Goal: Transaction & Acquisition: Purchase product/service

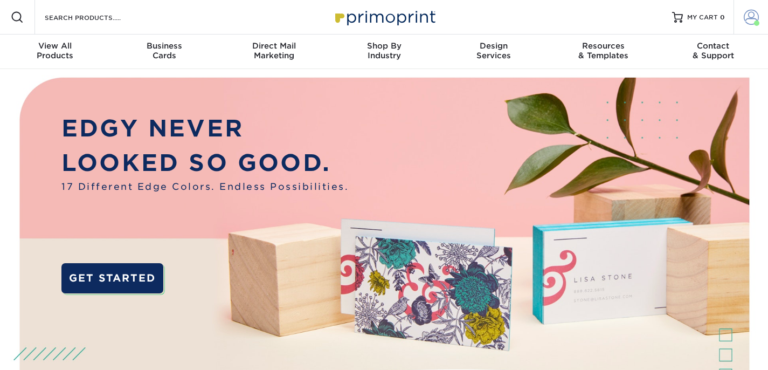
click at [747, 15] on span at bounding box center [751, 17] width 15 height 15
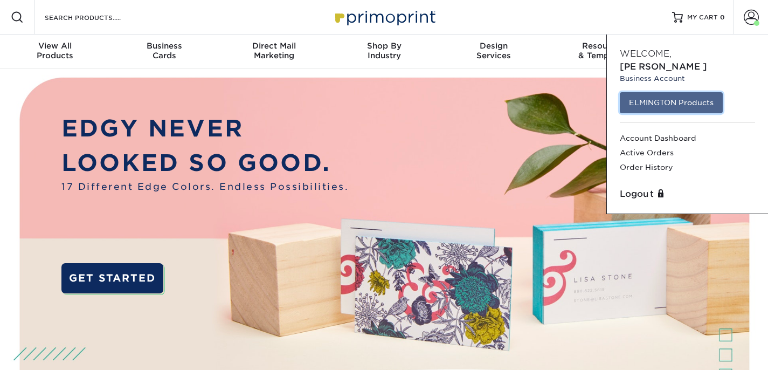
click at [650, 92] on link "ELMINGTON Products" at bounding box center [671, 102] width 103 height 20
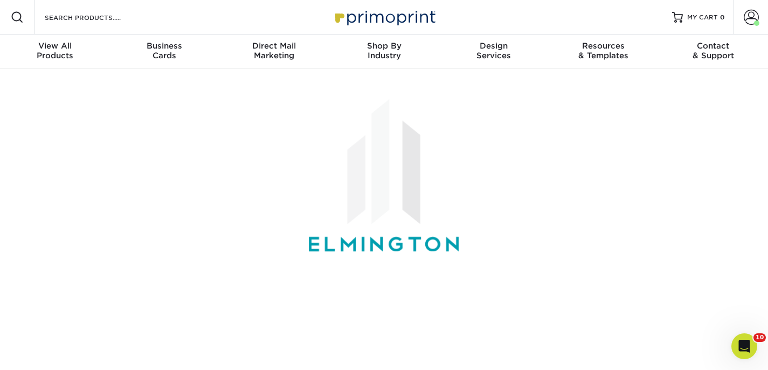
scroll to position [293, 0]
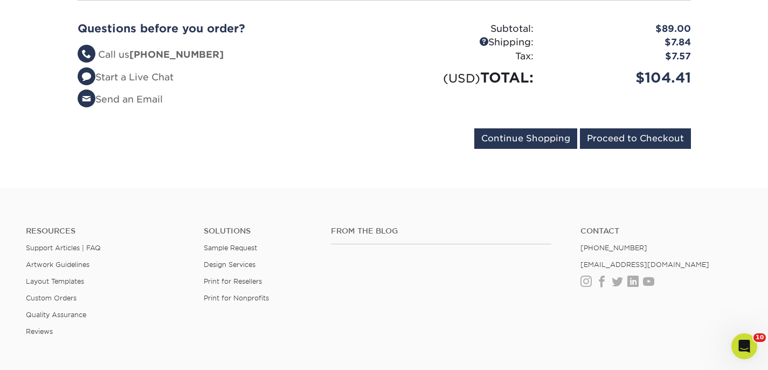
scroll to position [294, 0]
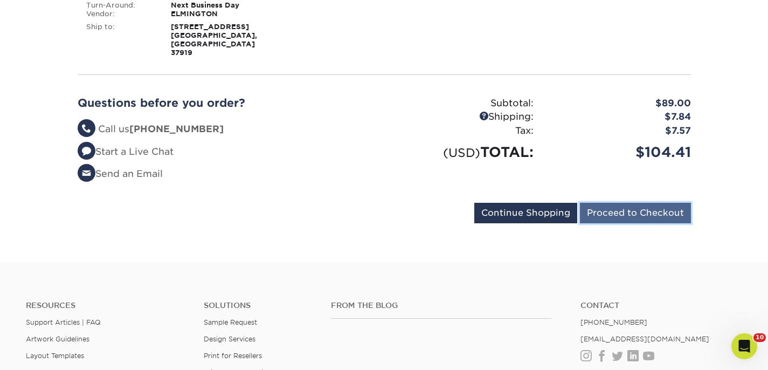
click at [639, 203] on input "Proceed to Checkout" at bounding box center [635, 213] width 111 height 20
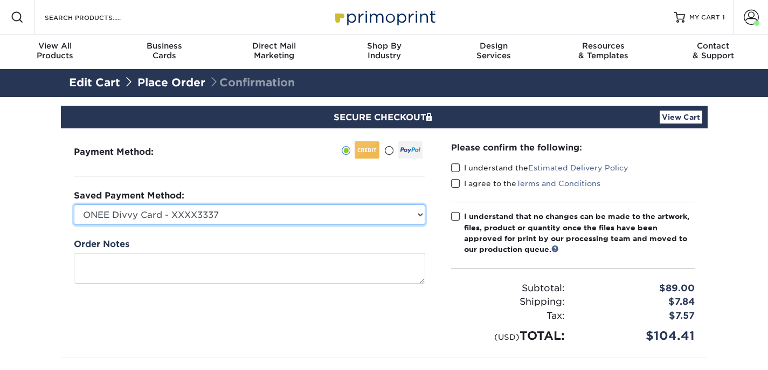
click at [249, 212] on select "ONEE Divvy Card - XXXX3337 New Credit Card" at bounding box center [249, 214] width 351 height 20
click at [74, 204] on select "ONEE Divvy Card - XXXX3337 New Credit Card" at bounding box center [249, 214] width 351 height 20
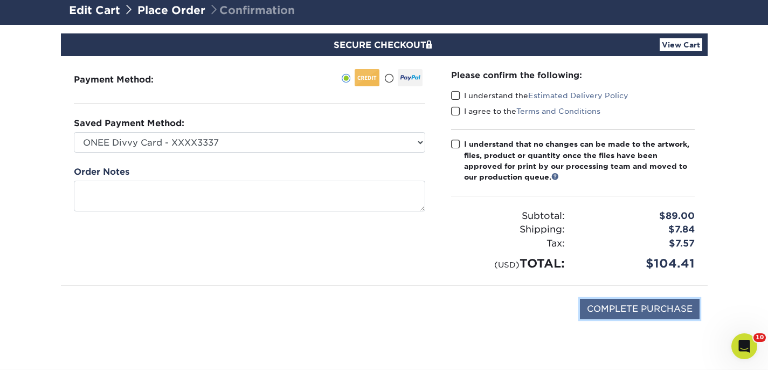
click at [643, 306] on input "COMPLETE PURCHASE" at bounding box center [640, 309] width 120 height 20
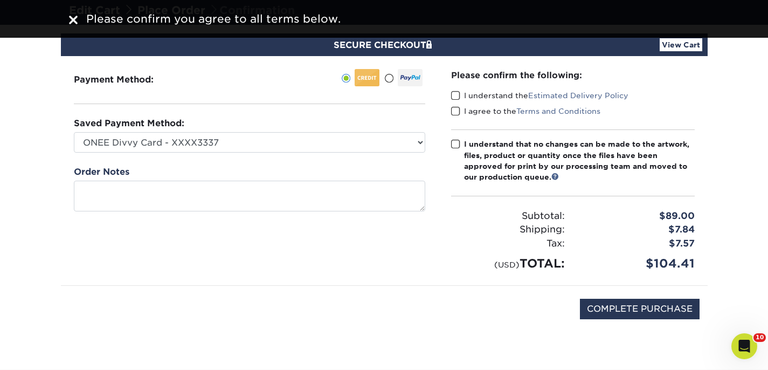
click at [459, 93] on span at bounding box center [455, 96] width 9 height 10
click at [0, 0] on input "I understand the Estimated Delivery Policy" at bounding box center [0, 0] width 0 height 0
click at [457, 114] on span at bounding box center [455, 111] width 9 height 10
click at [0, 0] on input "I agree to the Terms and Conditions" at bounding box center [0, 0] width 0 height 0
click at [457, 143] on span at bounding box center [455, 144] width 9 height 10
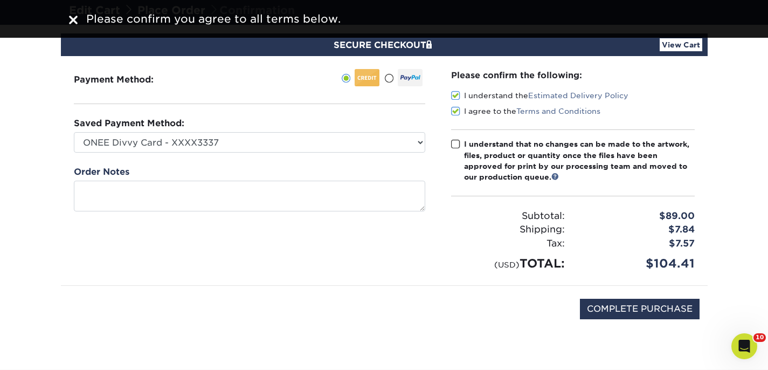
click at [0, 0] on input "I understand that no changes can be made to the artwork, files, product or quan…" at bounding box center [0, 0] width 0 height 0
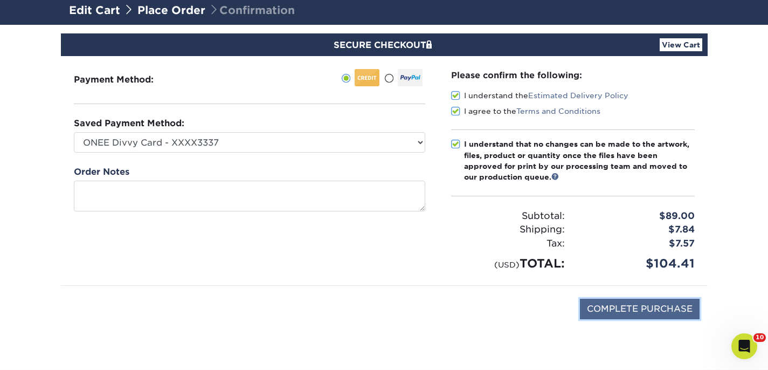
click at [645, 309] on input "COMPLETE PURCHASE" at bounding box center [640, 309] width 120 height 20
type input "PROCESSING, PLEASE WAIT..."
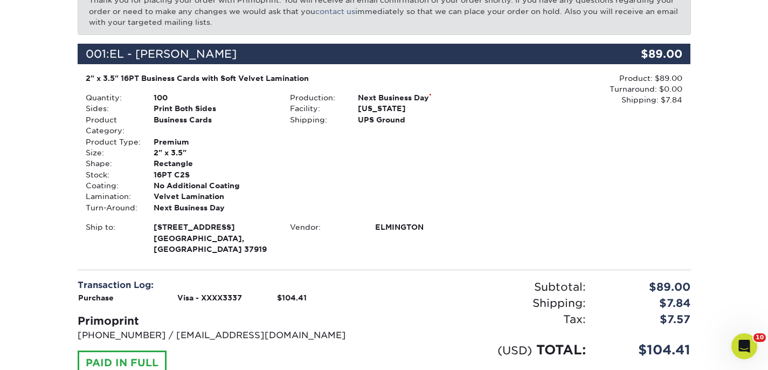
scroll to position [325, 0]
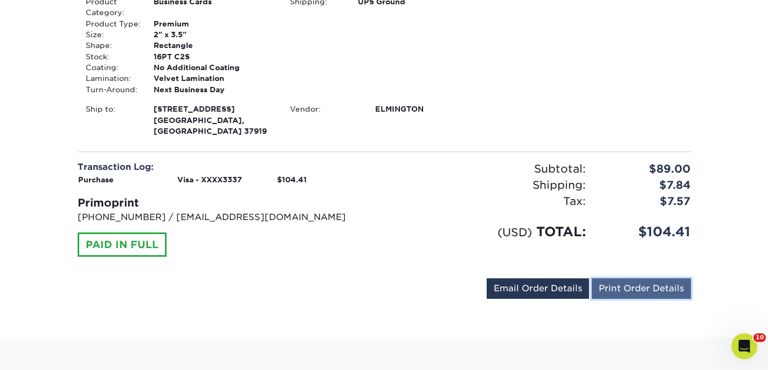
click at [646, 279] on link "Print Order Details" at bounding box center [641, 288] width 99 height 20
